Goal: Transaction & Acquisition: Purchase product/service

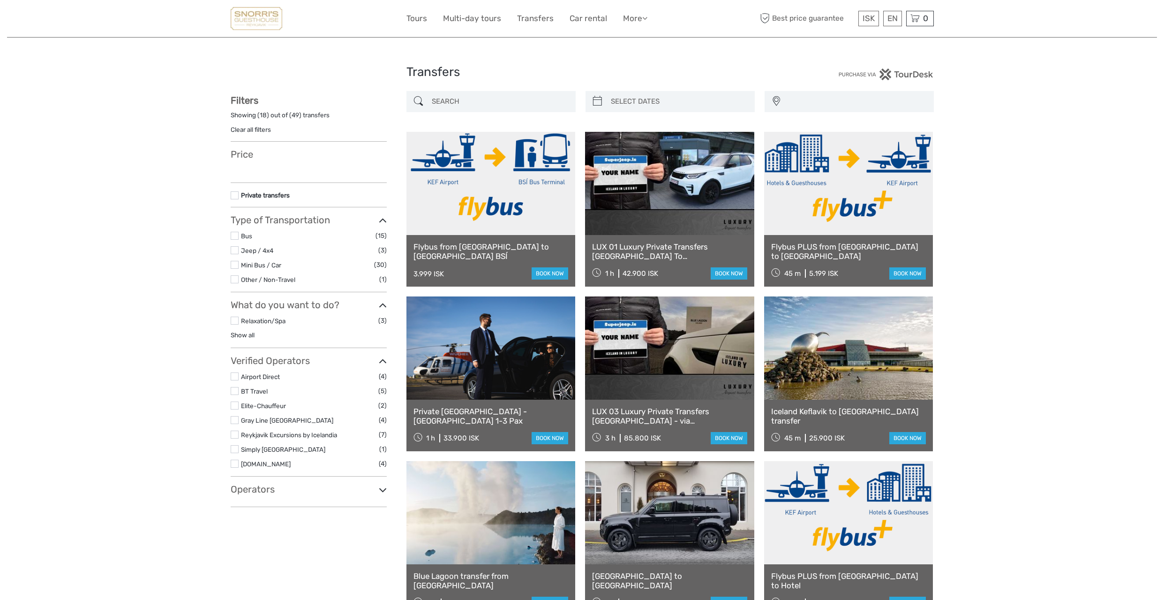
select select
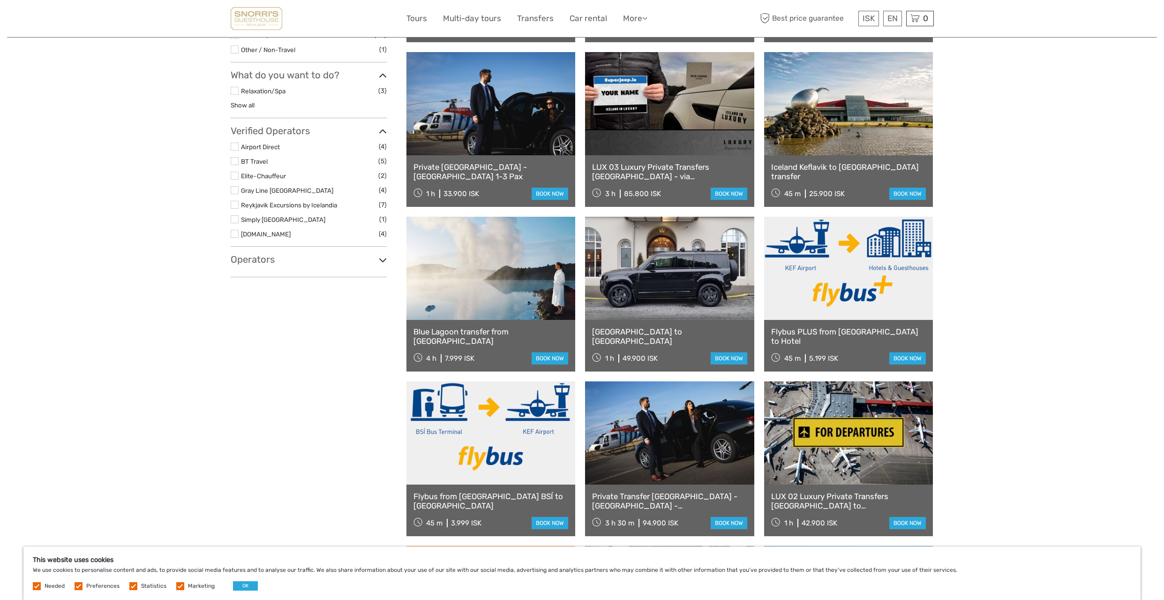
scroll to position [237, 0]
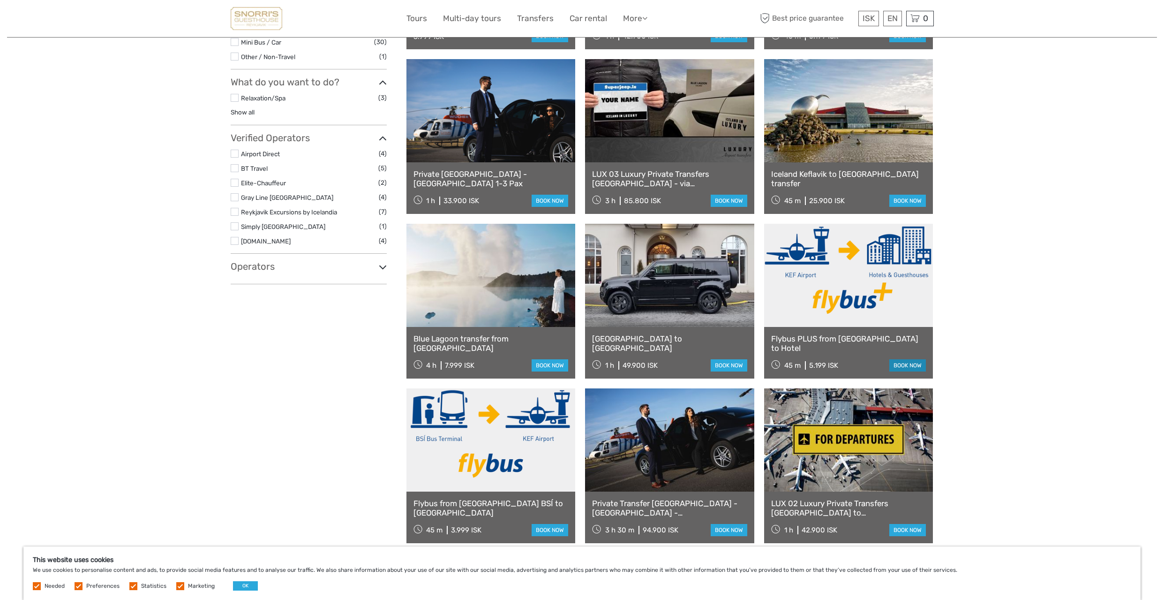
click at [909, 361] on link "book now" at bounding box center [907, 365] width 37 height 12
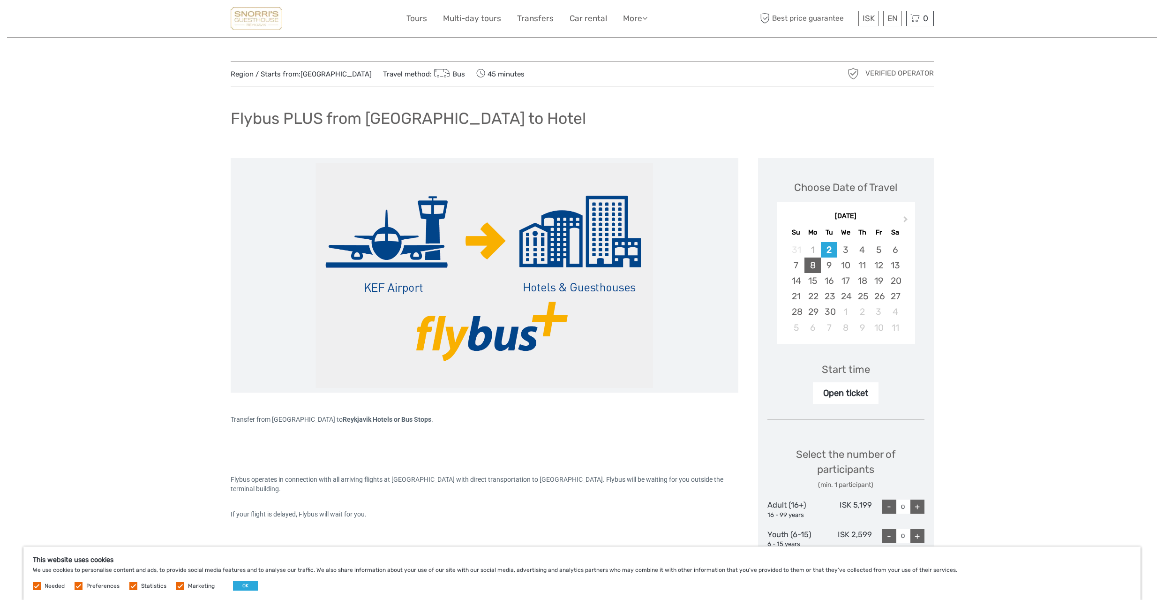
click at [807, 264] on div "8" at bounding box center [812, 264] width 16 height 15
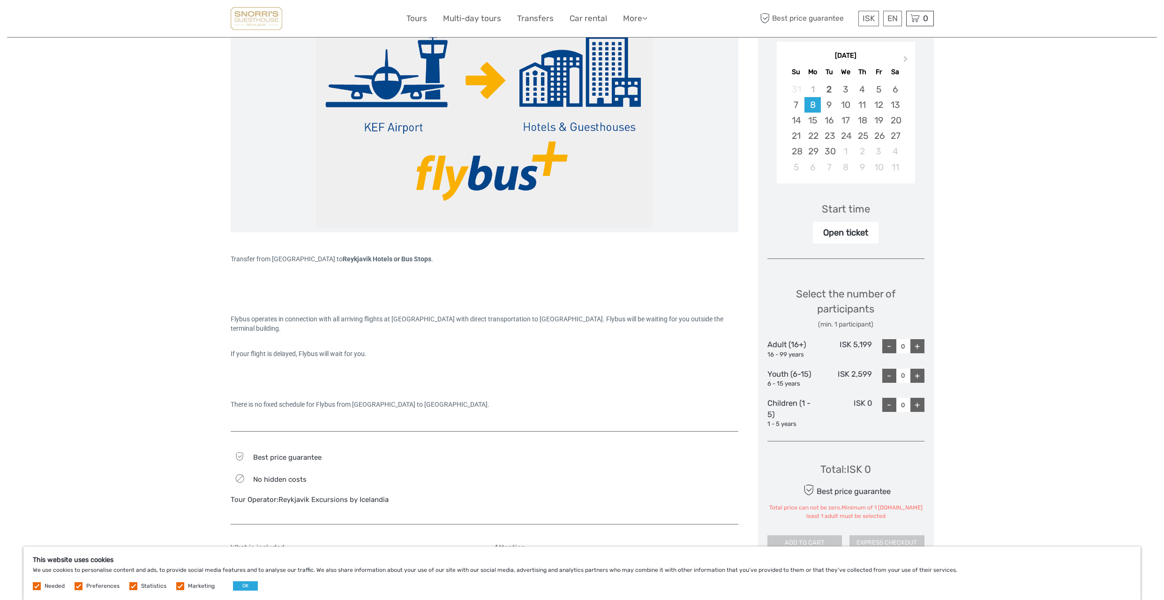
scroll to position [173, 0]
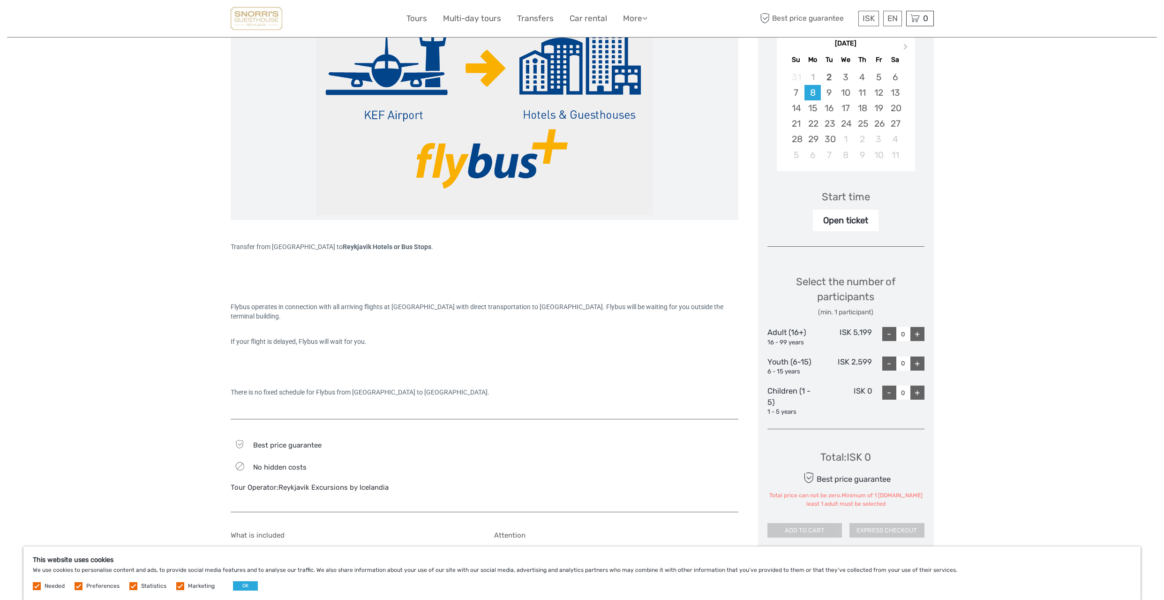
click at [833, 221] on div "Open ticket" at bounding box center [846, 221] width 66 height 22
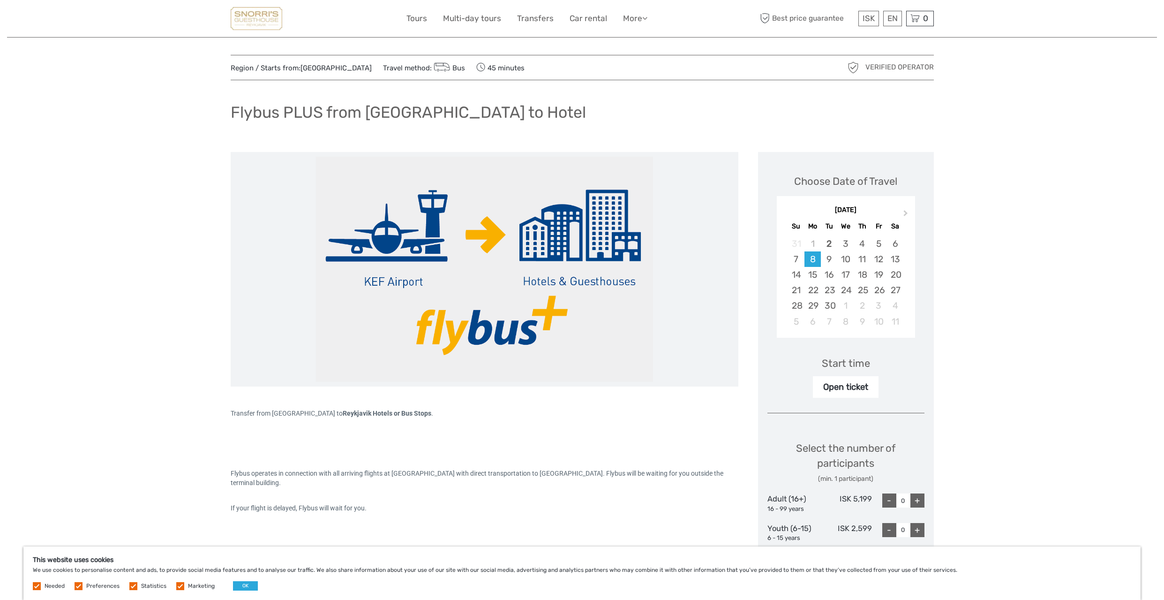
scroll to position [12, 0]
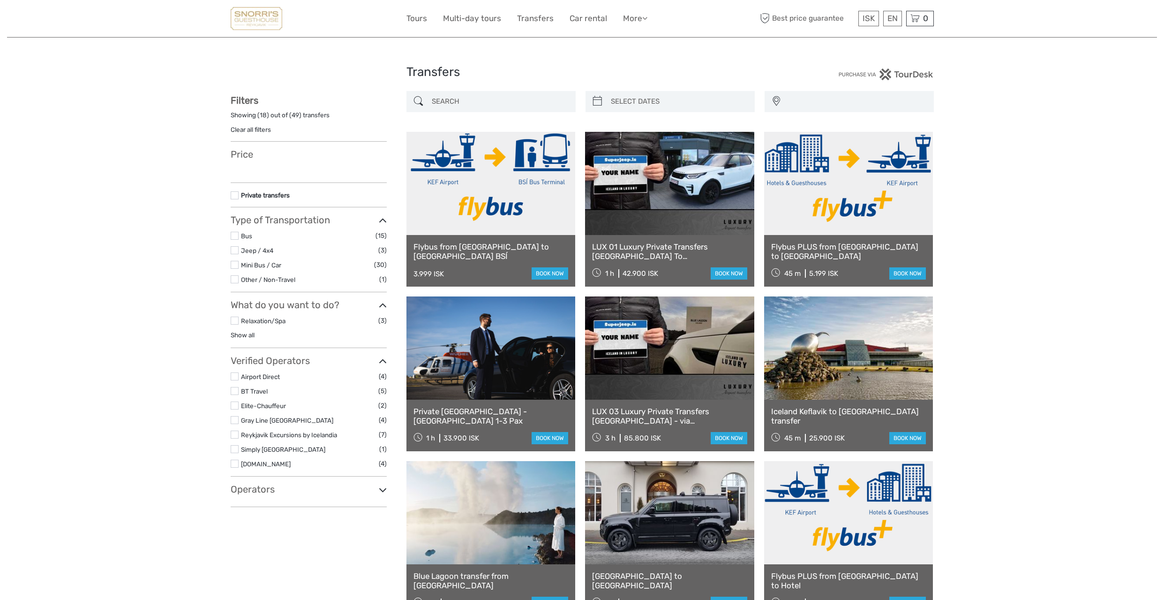
select select
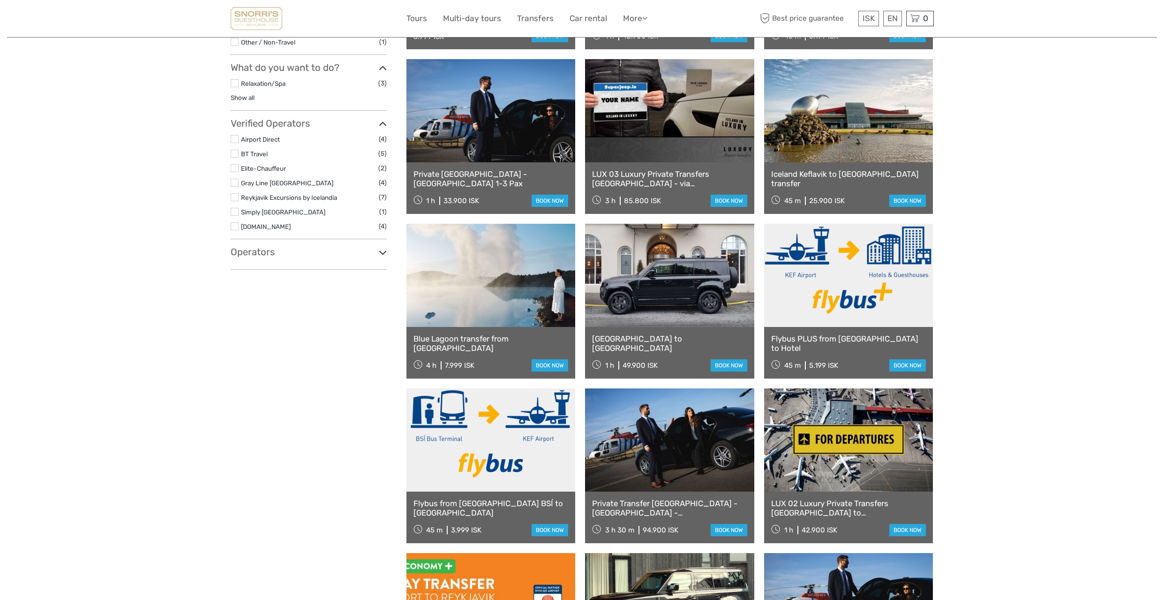
select select
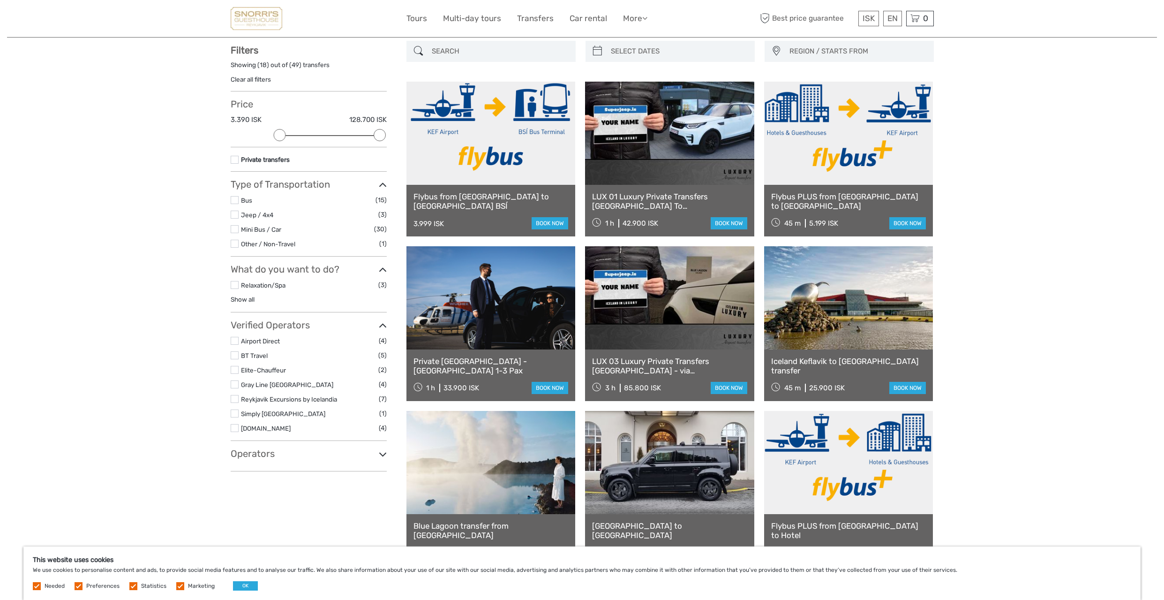
scroll to position [2, 0]
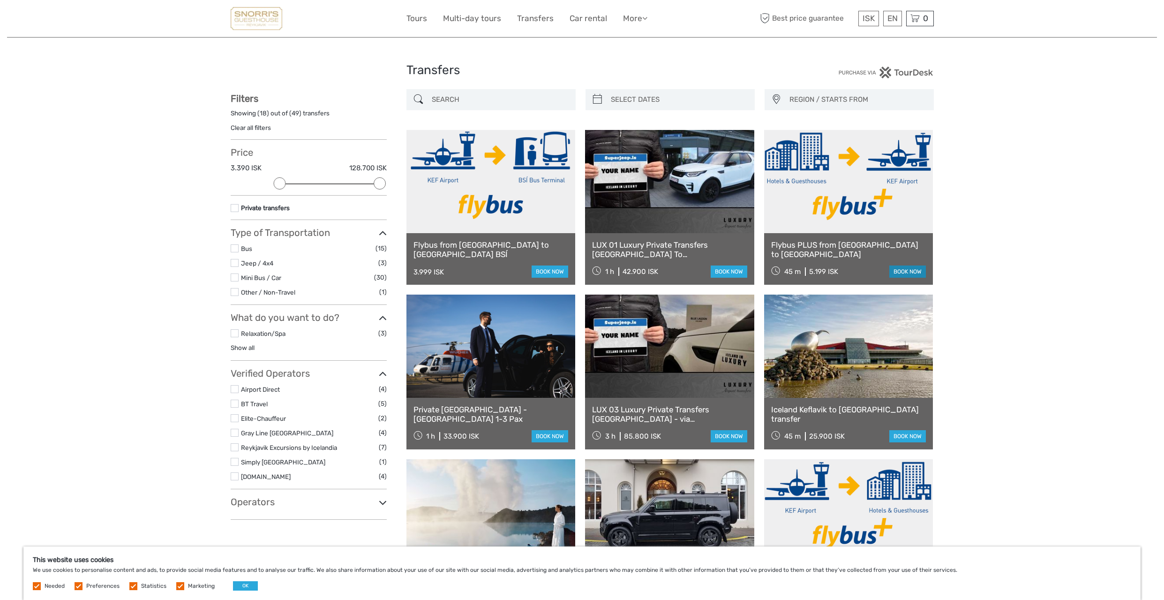
click at [910, 271] on link "book now" at bounding box center [907, 271] width 37 height 12
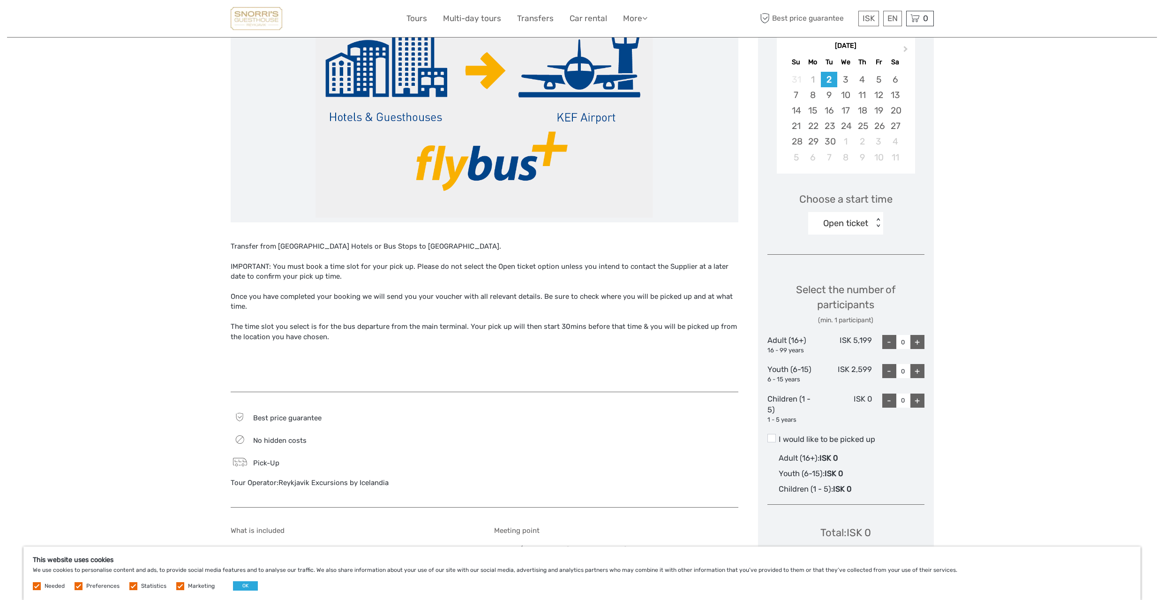
scroll to position [158, 0]
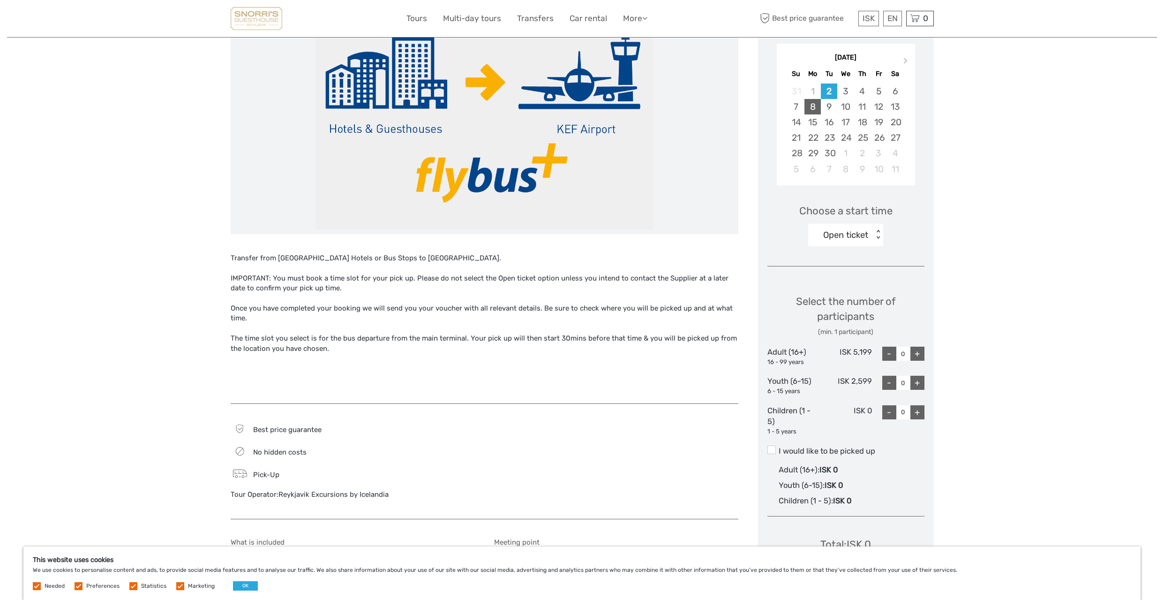
click at [813, 105] on div "8" at bounding box center [812, 106] width 16 height 15
click at [852, 237] on div "Open ticket" at bounding box center [840, 235] width 65 height 14
click at [847, 263] on div "06:30" at bounding box center [846, 263] width 66 height 16
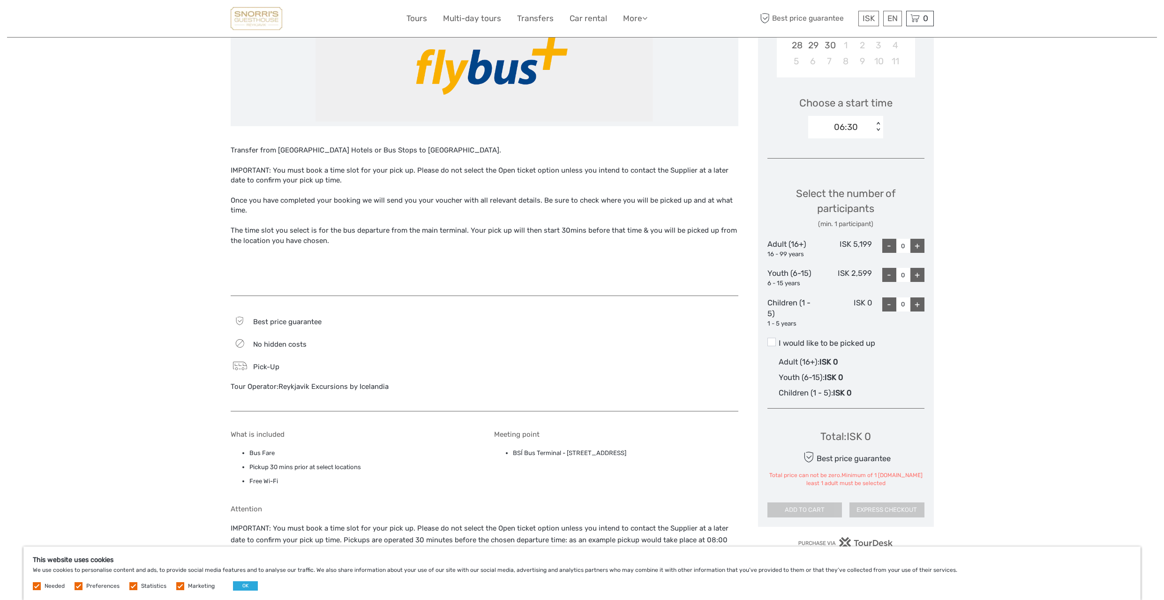
scroll to position [261, 0]
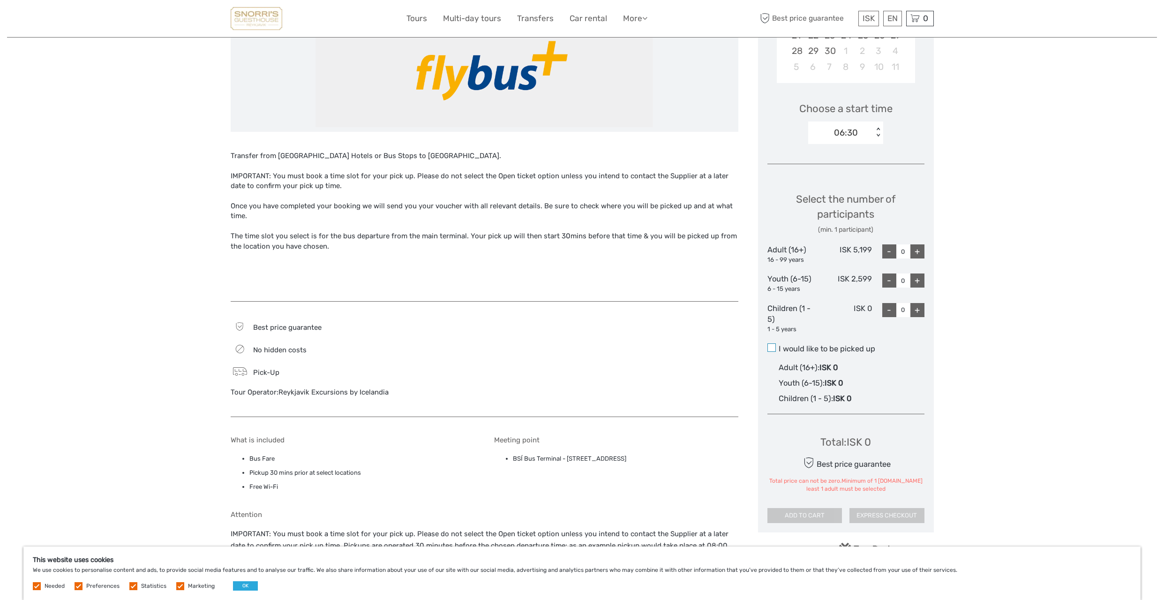
click at [771, 348] on span at bounding box center [771, 347] width 8 height 8
click at [779, 345] on input "I would like to be picked up" at bounding box center [779, 345] width 0 height 0
click at [920, 251] on div "+" at bounding box center [917, 251] width 14 height 14
type input "1"
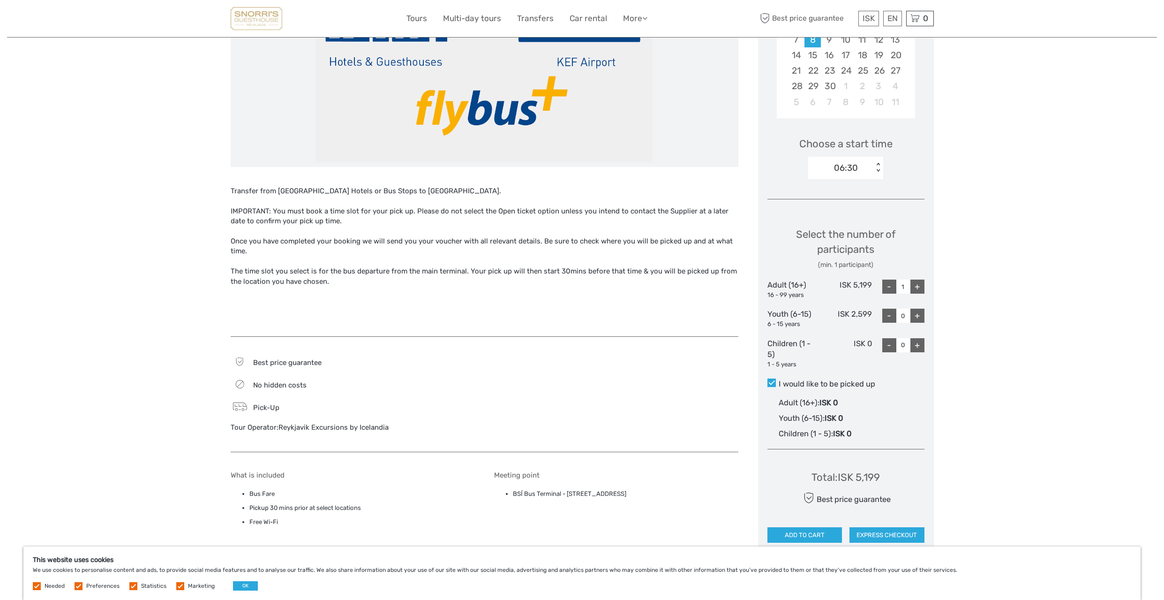
scroll to position [317, 0]
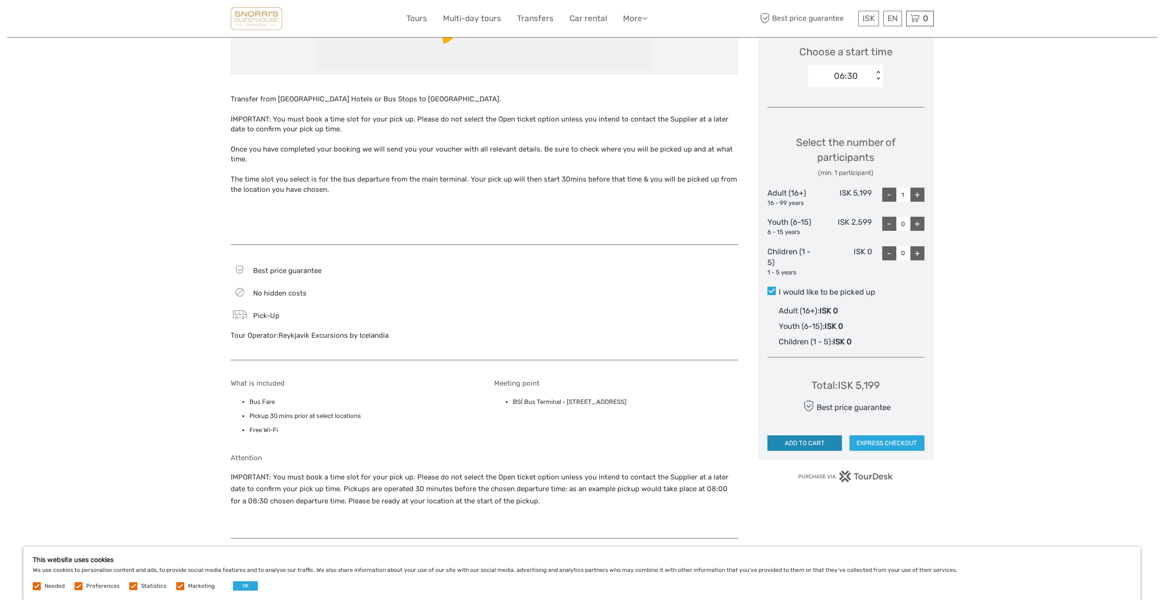
click at [792, 440] on button "ADD TO CART" at bounding box center [804, 443] width 75 height 16
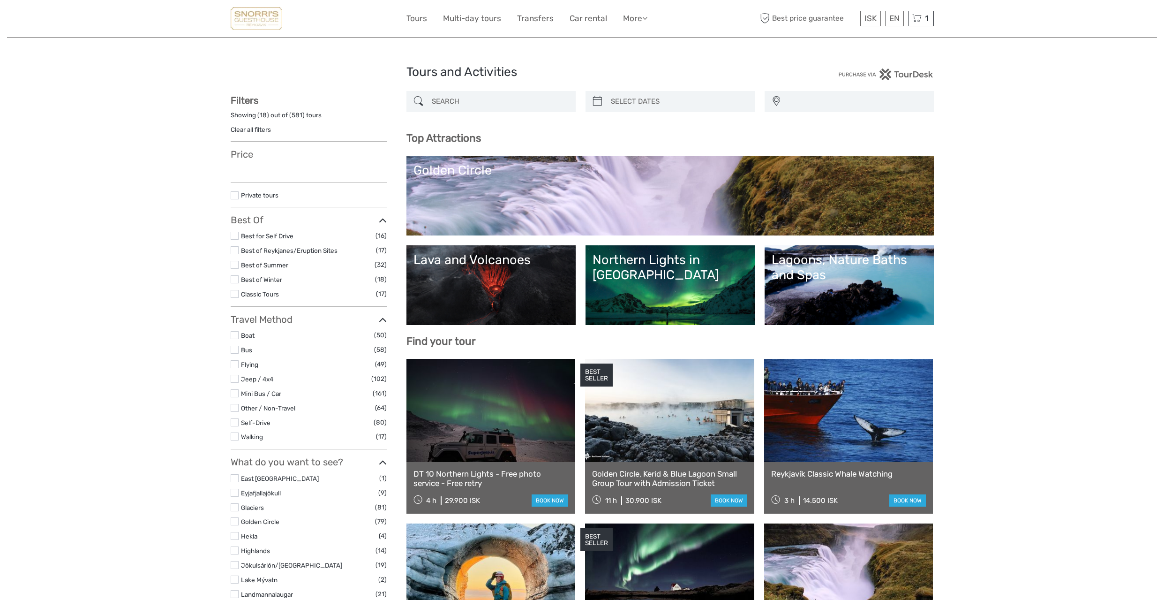
select select
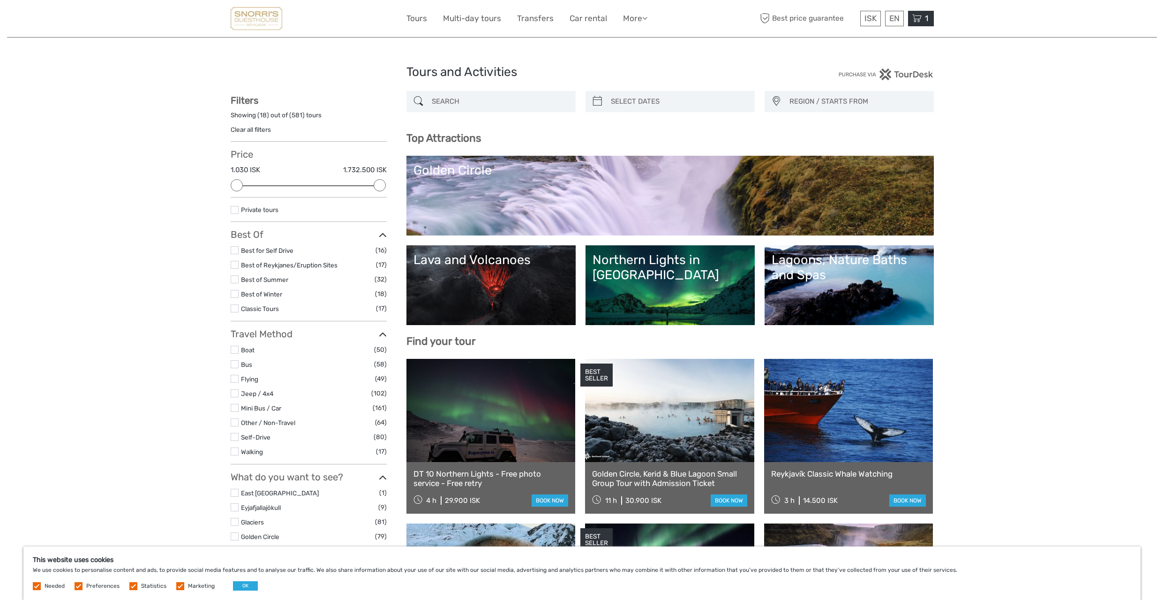
click at [918, 15] on icon at bounding box center [916, 19] width 9 height 12
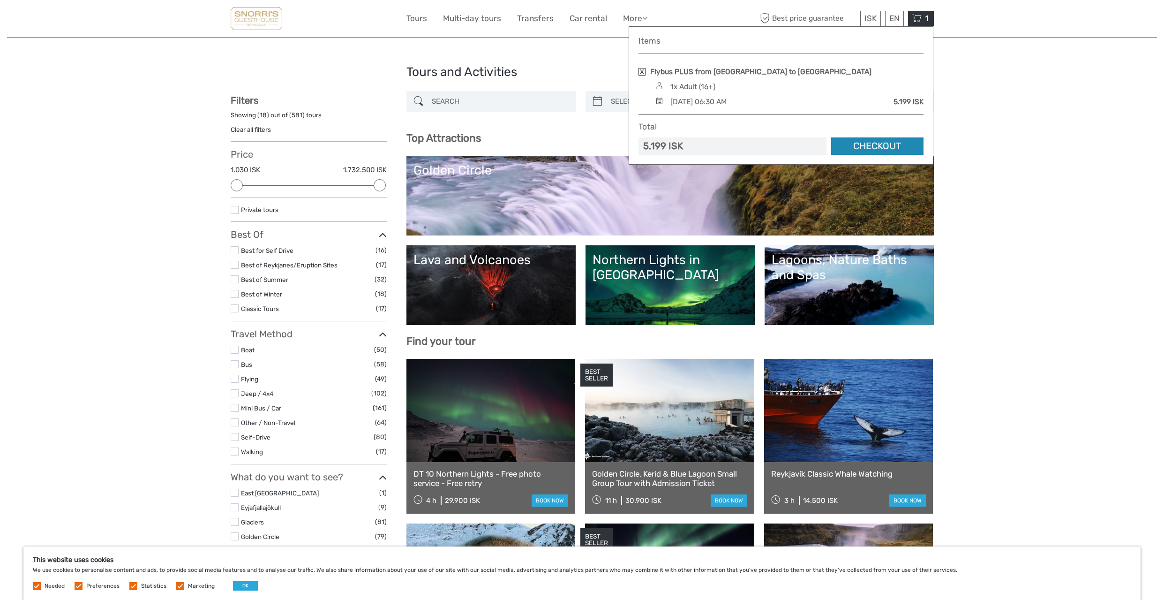
click at [877, 143] on link "Checkout" at bounding box center [877, 145] width 92 height 17
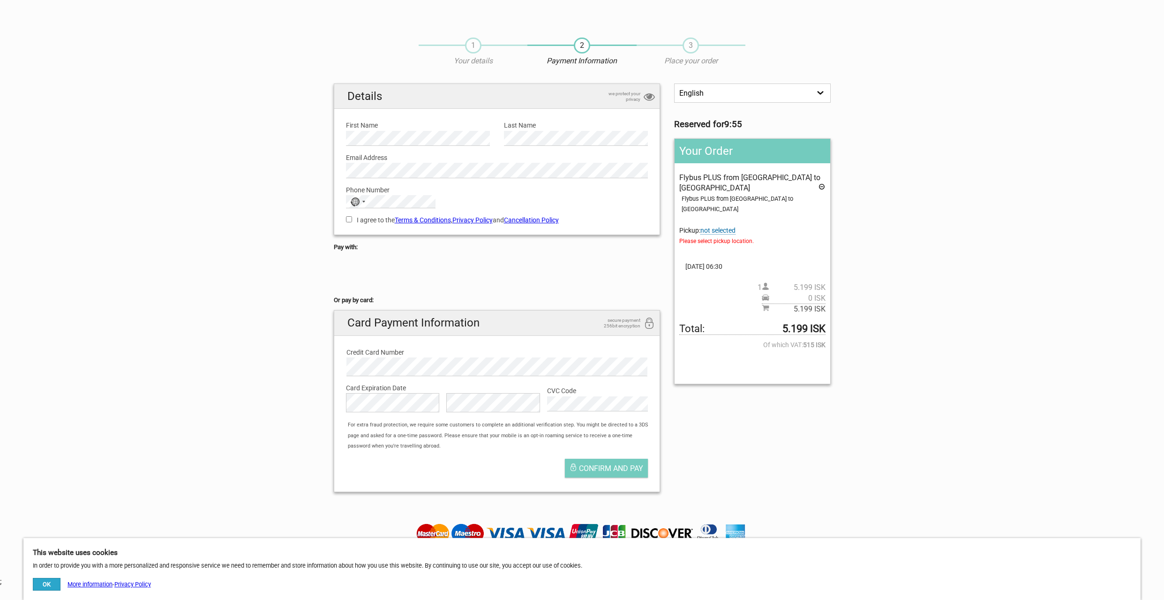
click at [723, 226] on span "not selected" at bounding box center [717, 230] width 35 height 8
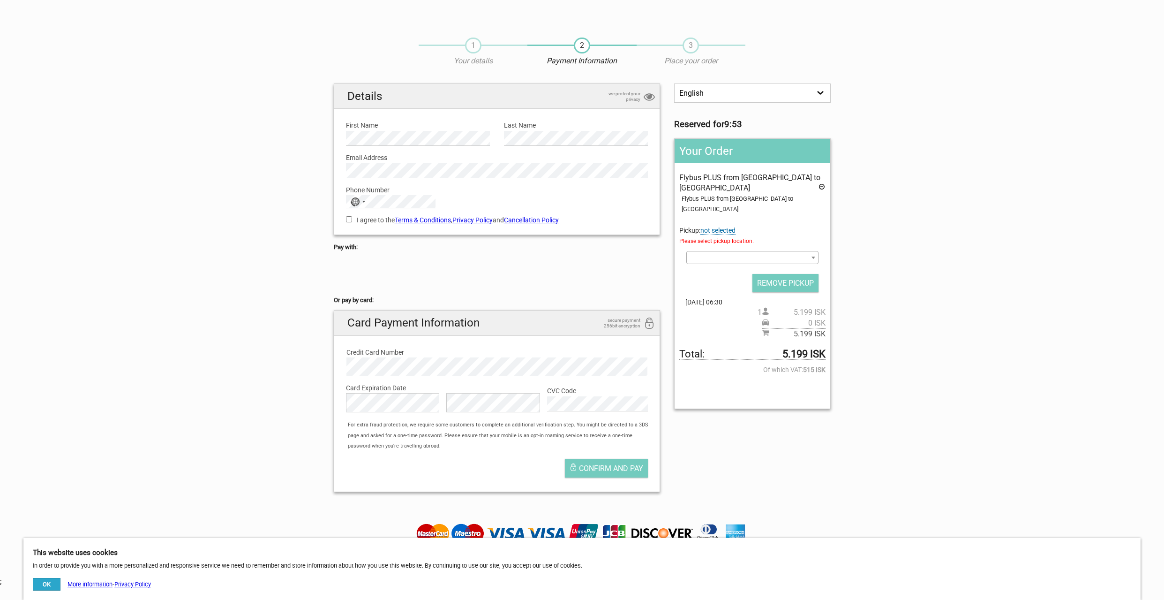
click at [772, 251] on span at bounding box center [752, 257] width 132 height 13
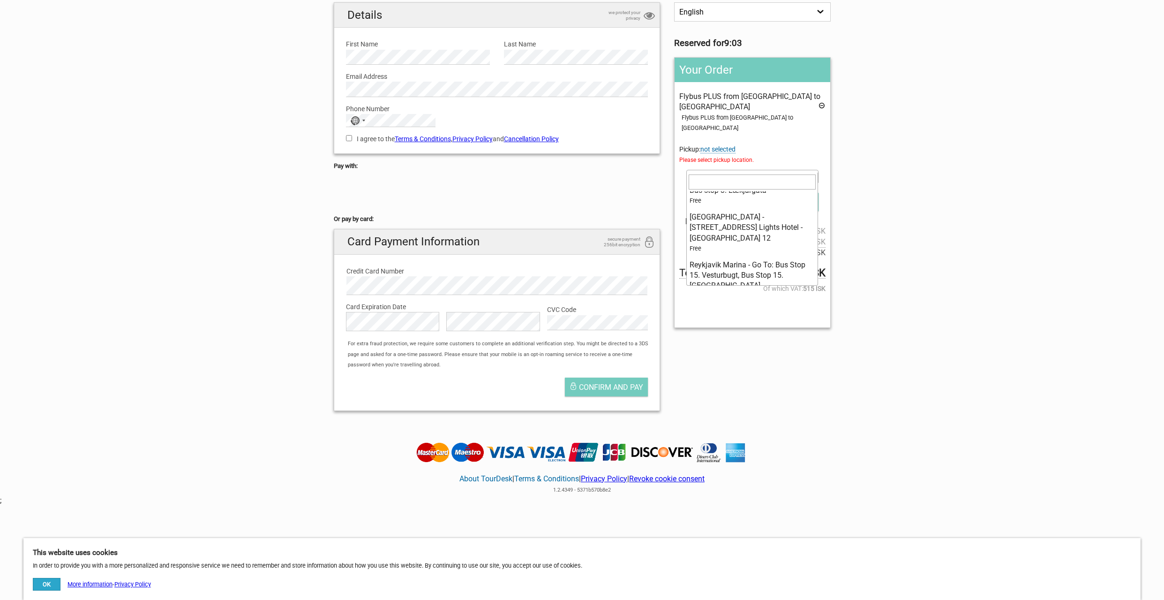
scroll to position [6193, 0]
click at [952, 210] on section "1 Your details 2 Payment Information 3 Place your order English Español Deutsch…" at bounding box center [582, 182] width 1164 height 471
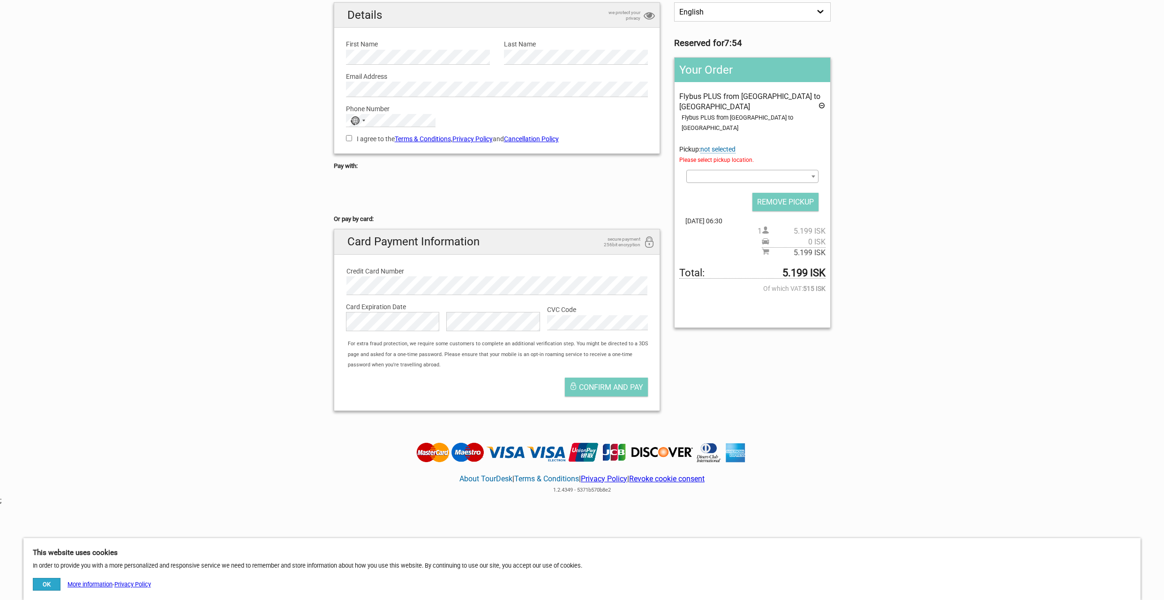
click at [788, 170] on span at bounding box center [752, 176] width 132 height 13
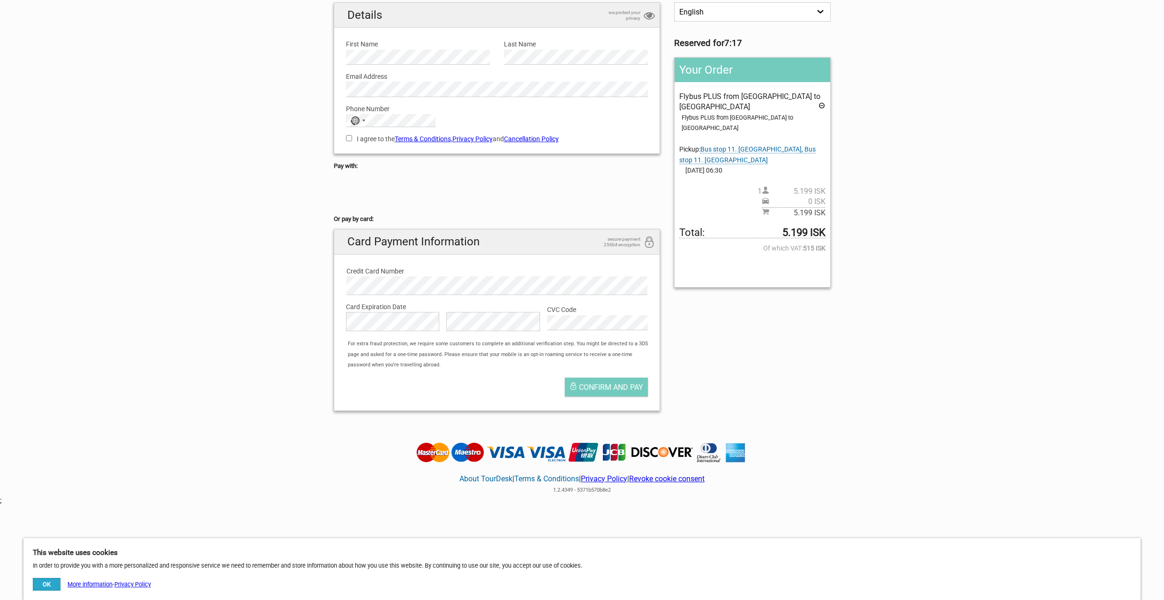
click at [49, 585] on button "OK" at bounding box center [47, 584] width 28 height 13
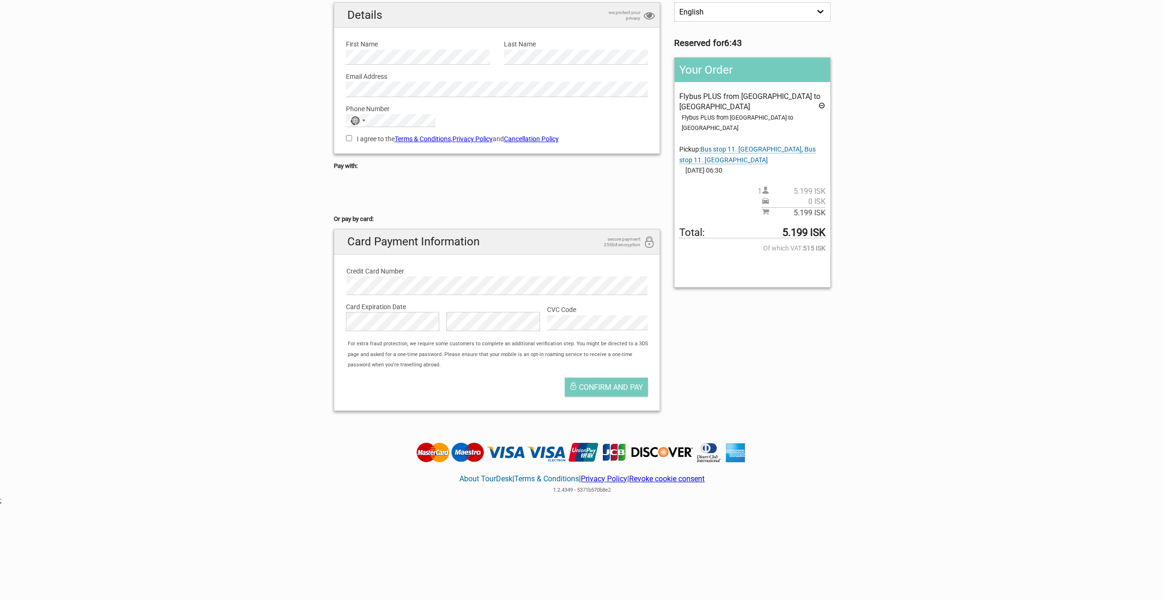
click at [771, 145] on span "Bus stop 11. Austurbær, Bus stop 11. Austurbær" at bounding box center [747, 154] width 136 height 18
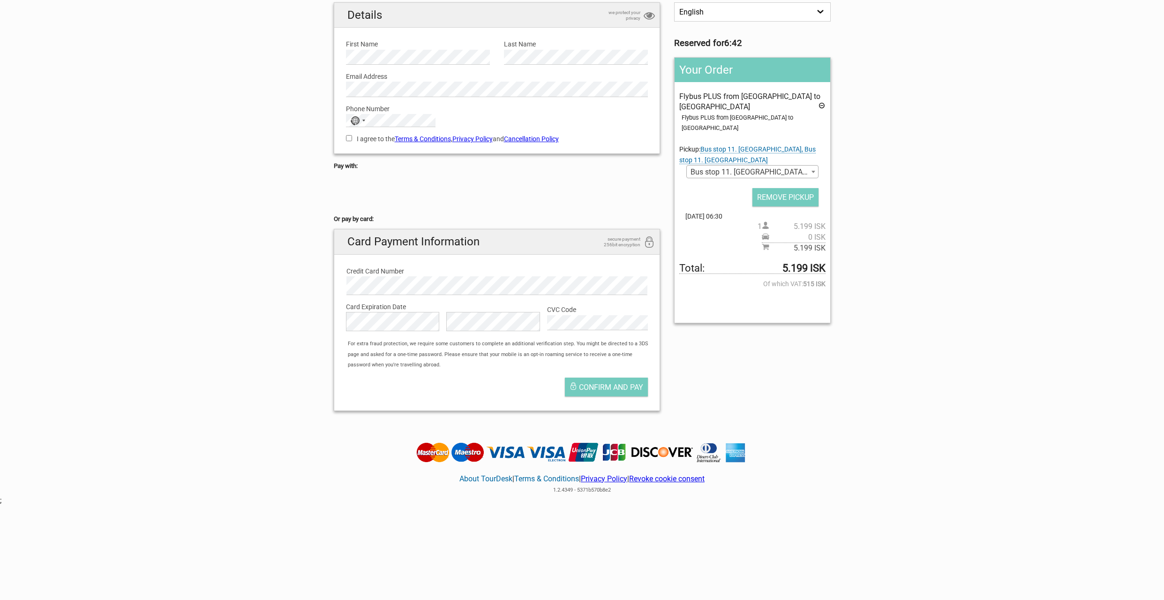
click at [781, 165] on span "Bus stop 11. Austurbær, Bus stop 11. Austurbær" at bounding box center [752, 171] width 131 height 13
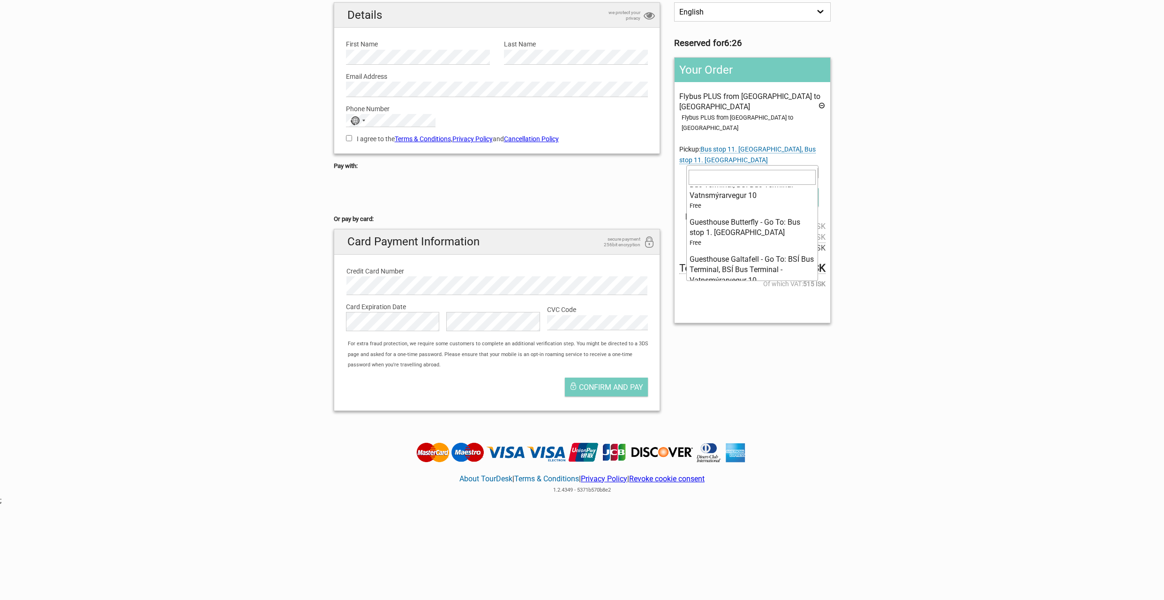
scroll to position [3494, 0]
select select "1146086"
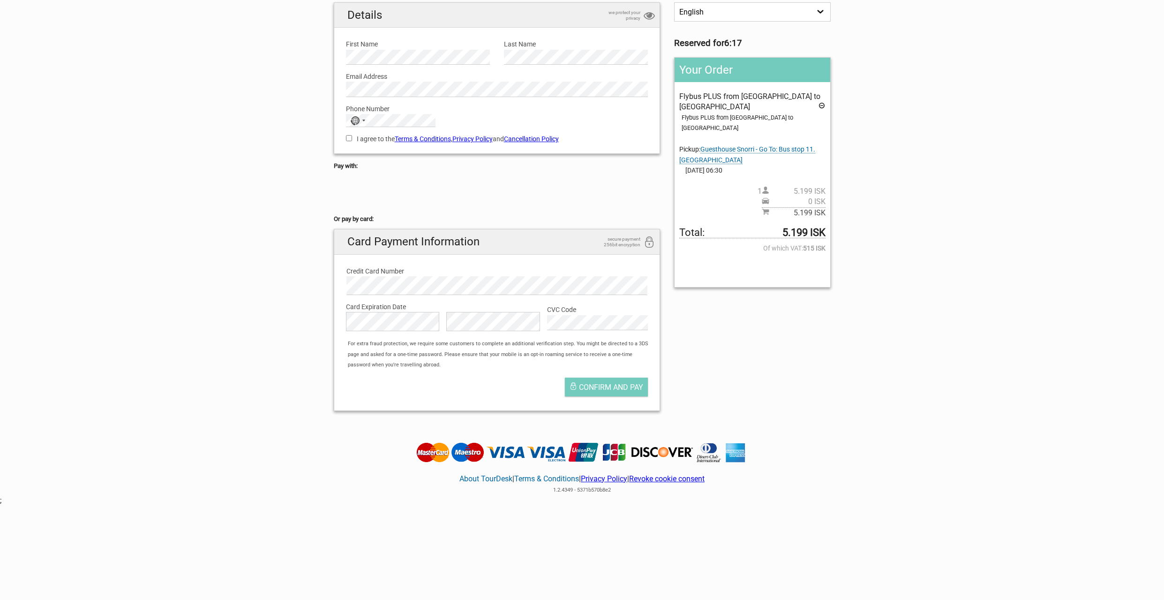
scroll to position [75, 0]
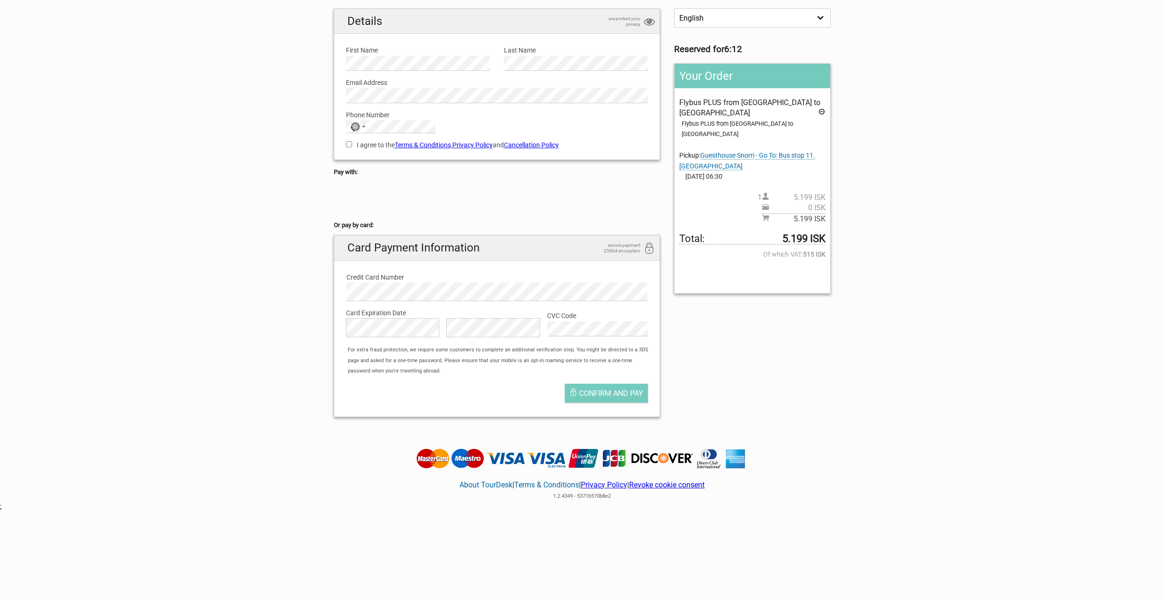
click at [349, 143] on input "I agree to the Terms & Conditions , Privacy Policy and Cancellation Policy" at bounding box center [349, 144] width 6 height 6
checkbox input "true"
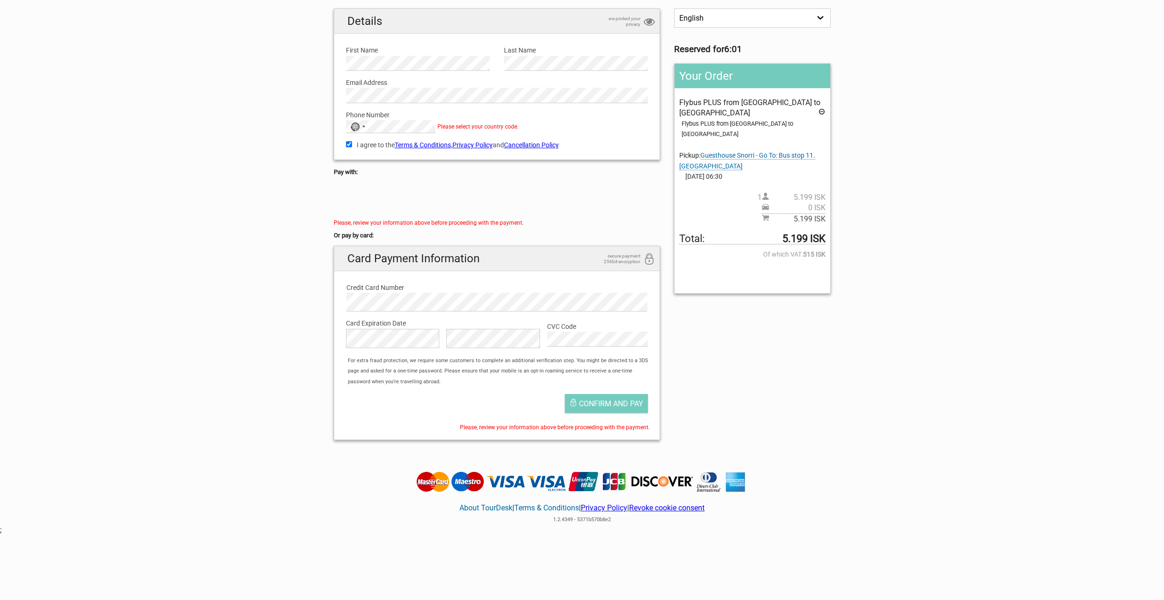
click at [472, 123] on span "Please select your country code." at bounding box center [477, 126] width 81 height 7
click at [473, 129] on span "Please select your country code." at bounding box center [477, 126] width 81 height 7
click at [472, 127] on span "Please select your country code." at bounding box center [477, 126] width 81 height 7
click at [361, 125] on div "No country selected" at bounding box center [357, 126] width 22 height 12
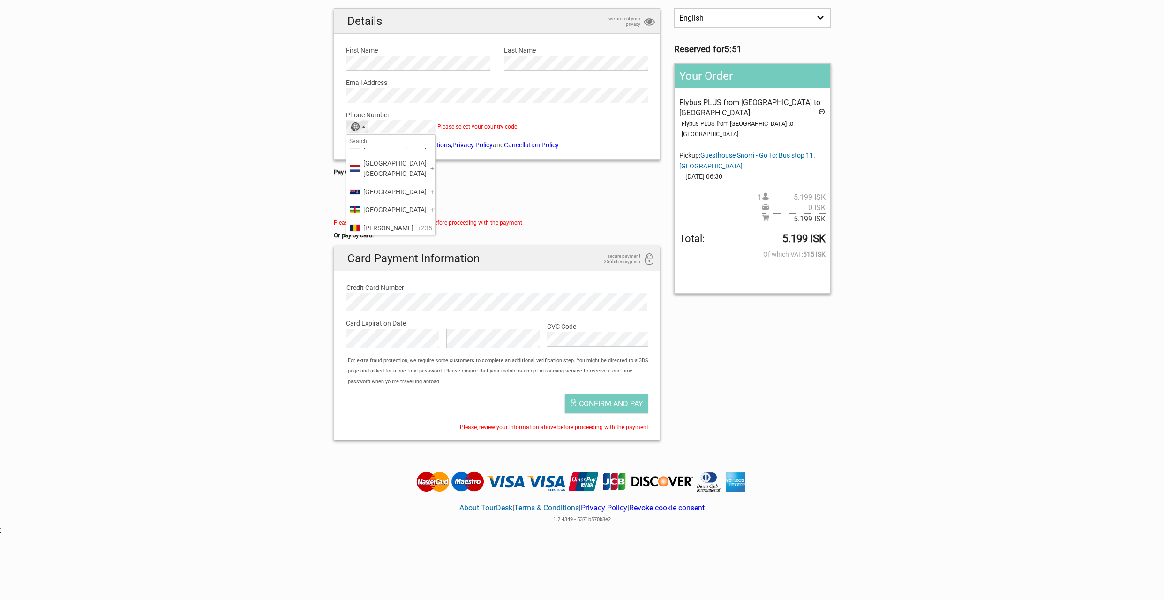
click at [380, 132] on span "Canada" at bounding box center [394, 127] width 63 height 10
click at [658, 192] on div at bounding box center [497, 199] width 327 height 38
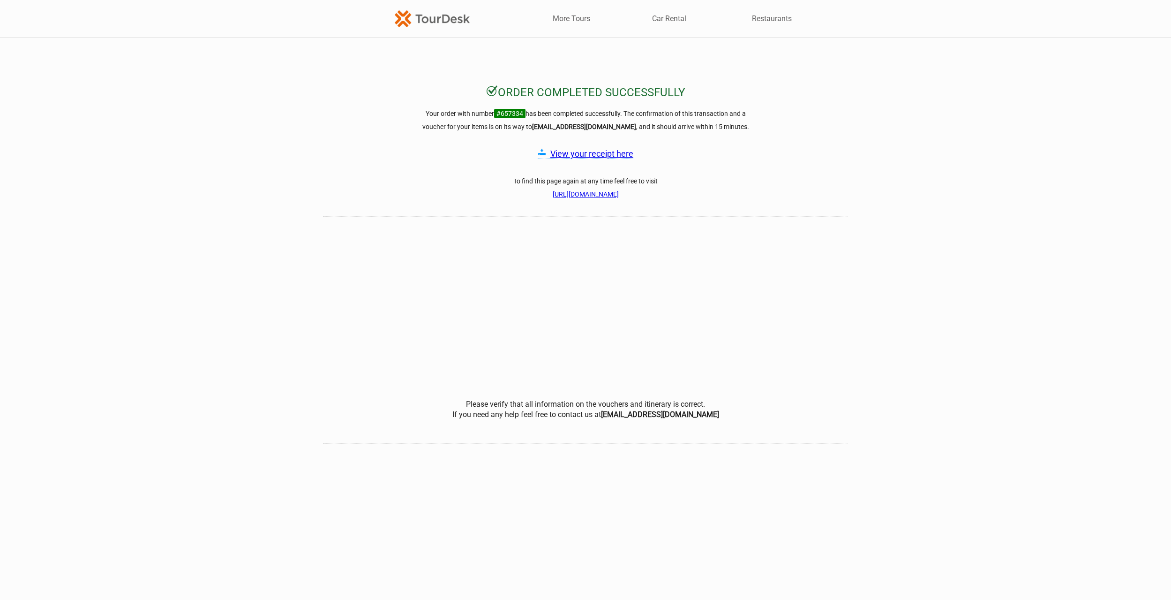
click at [584, 152] on link "View your receipt here" at bounding box center [591, 154] width 83 height 10
